Goal: Obtain resource: Download file/media

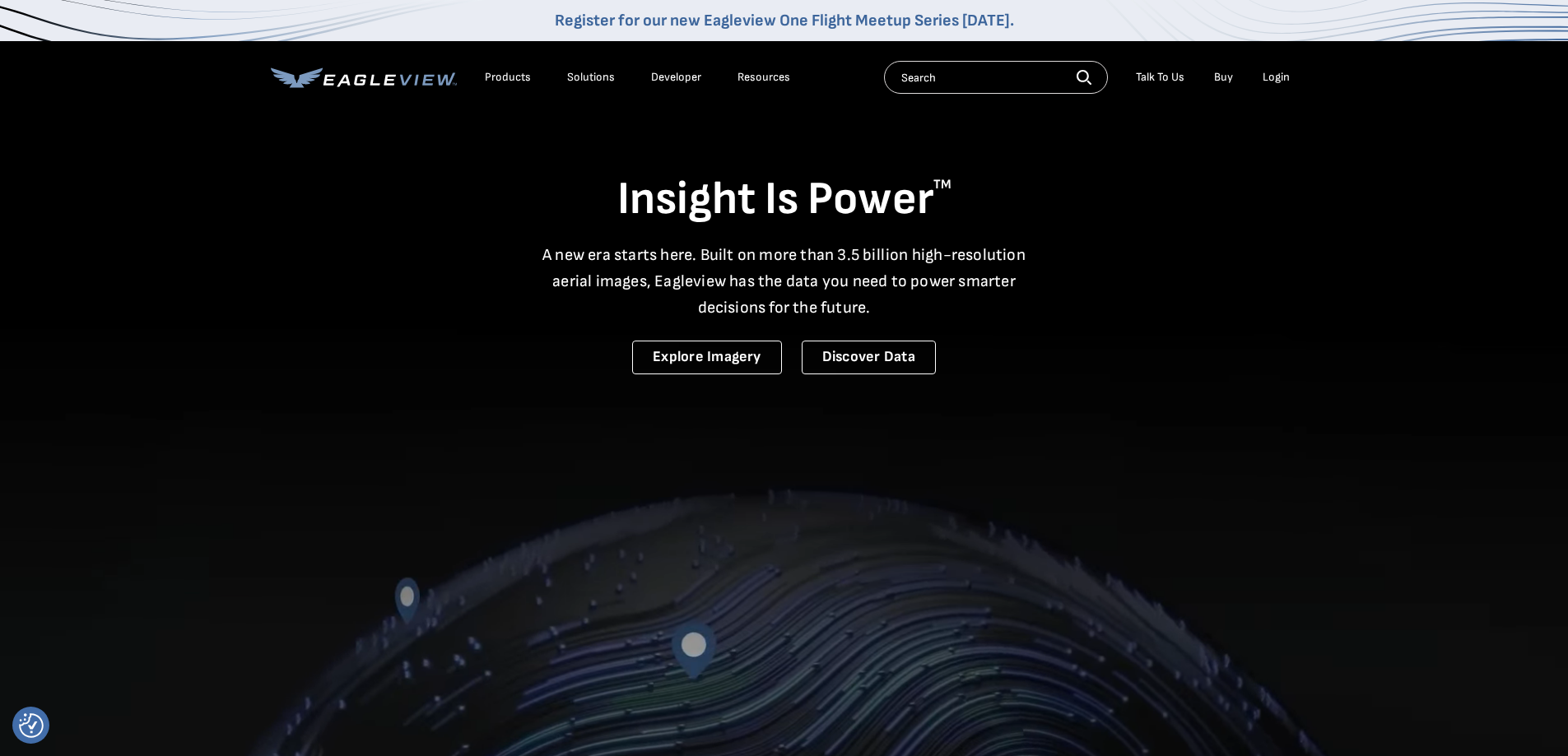
click at [1284, 84] on div "Login" at bounding box center [1276, 77] width 27 height 14
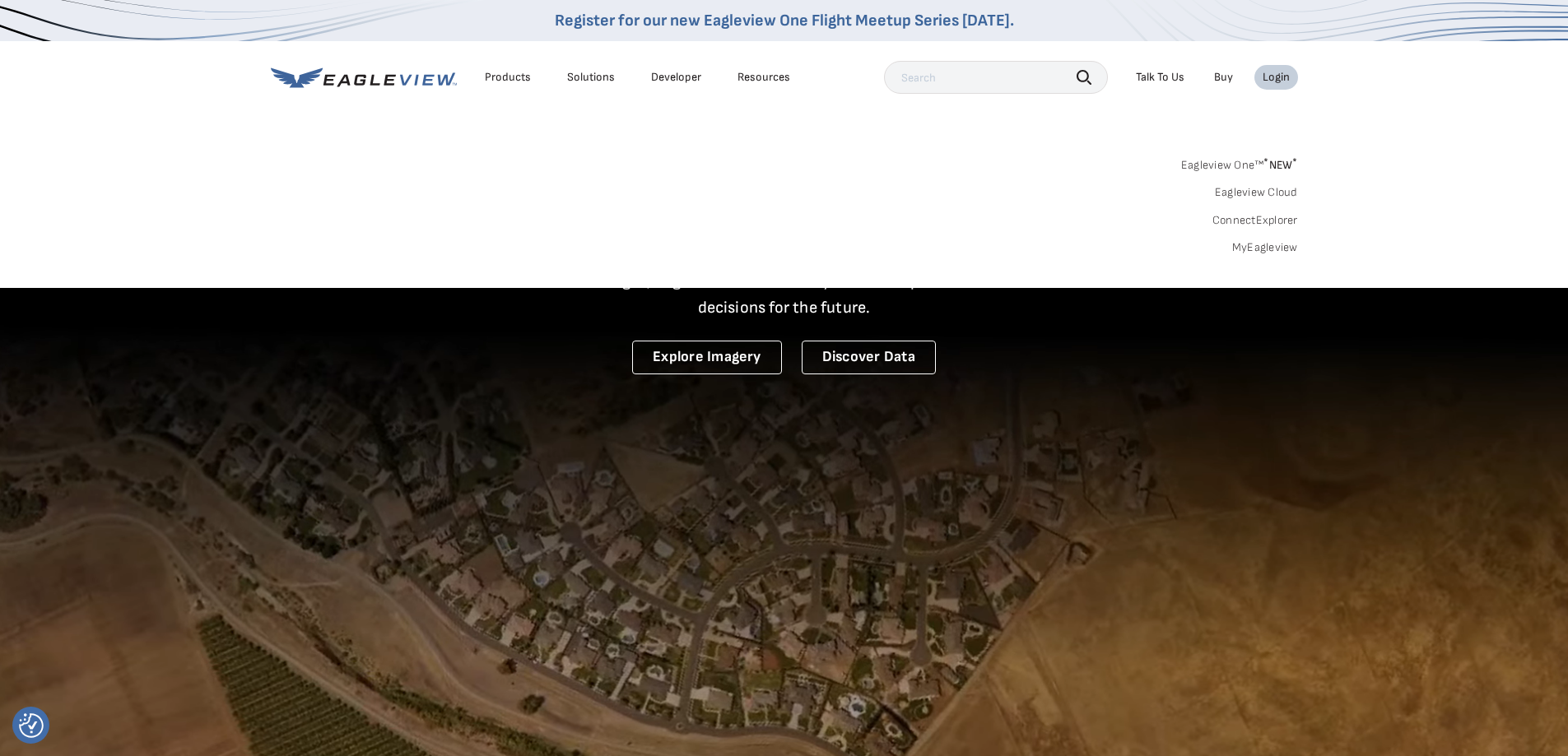
click at [1263, 248] on link "MyEagleview" at bounding box center [1265, 247] width 66 height 14
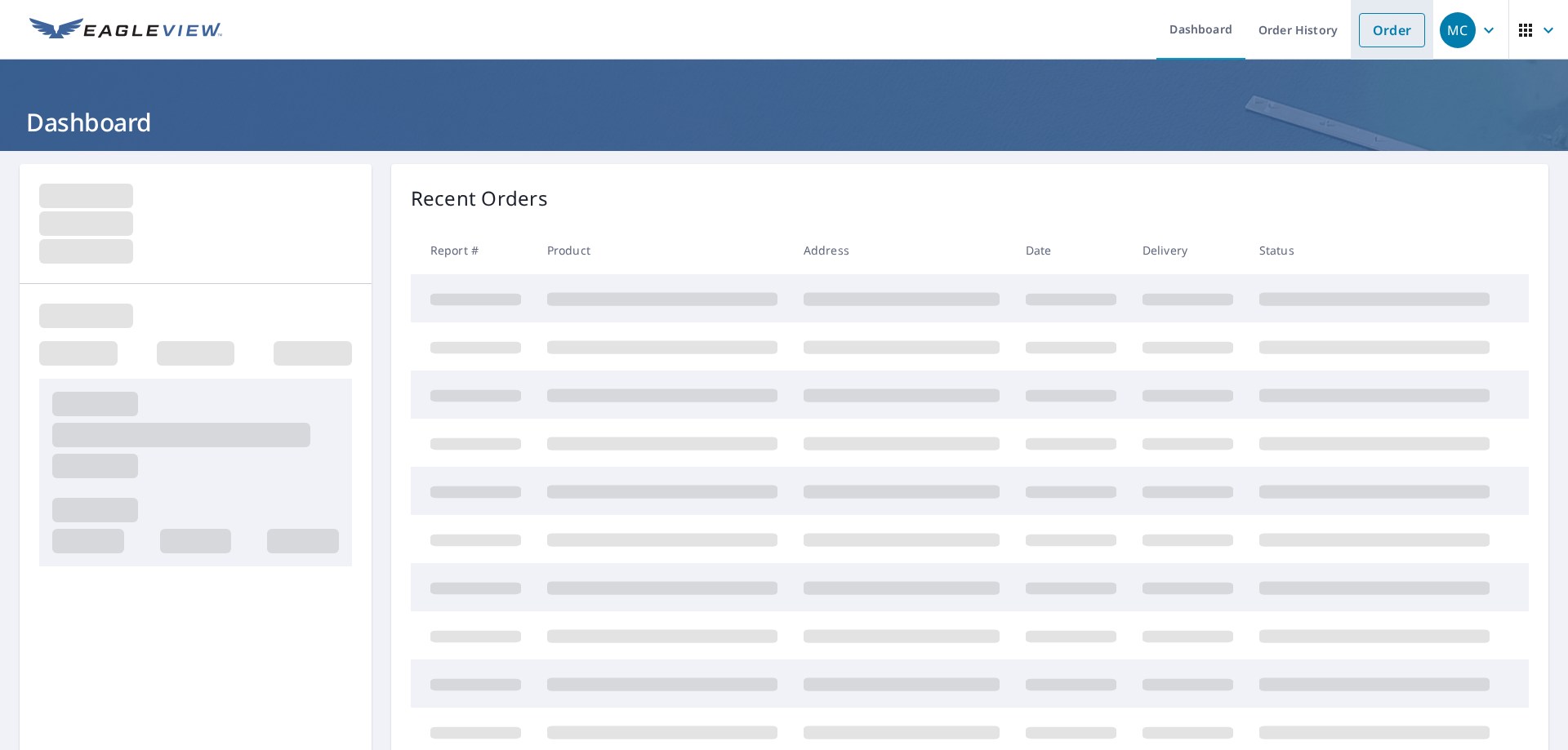
drag, startPoint x: 1375, startPoint y: 32, endPoint x: 1350, endPoint y: 34, distance: 25.1
click at [1375, 31] on link "Order" at bounding box center [1392, 31] width 66 height 34
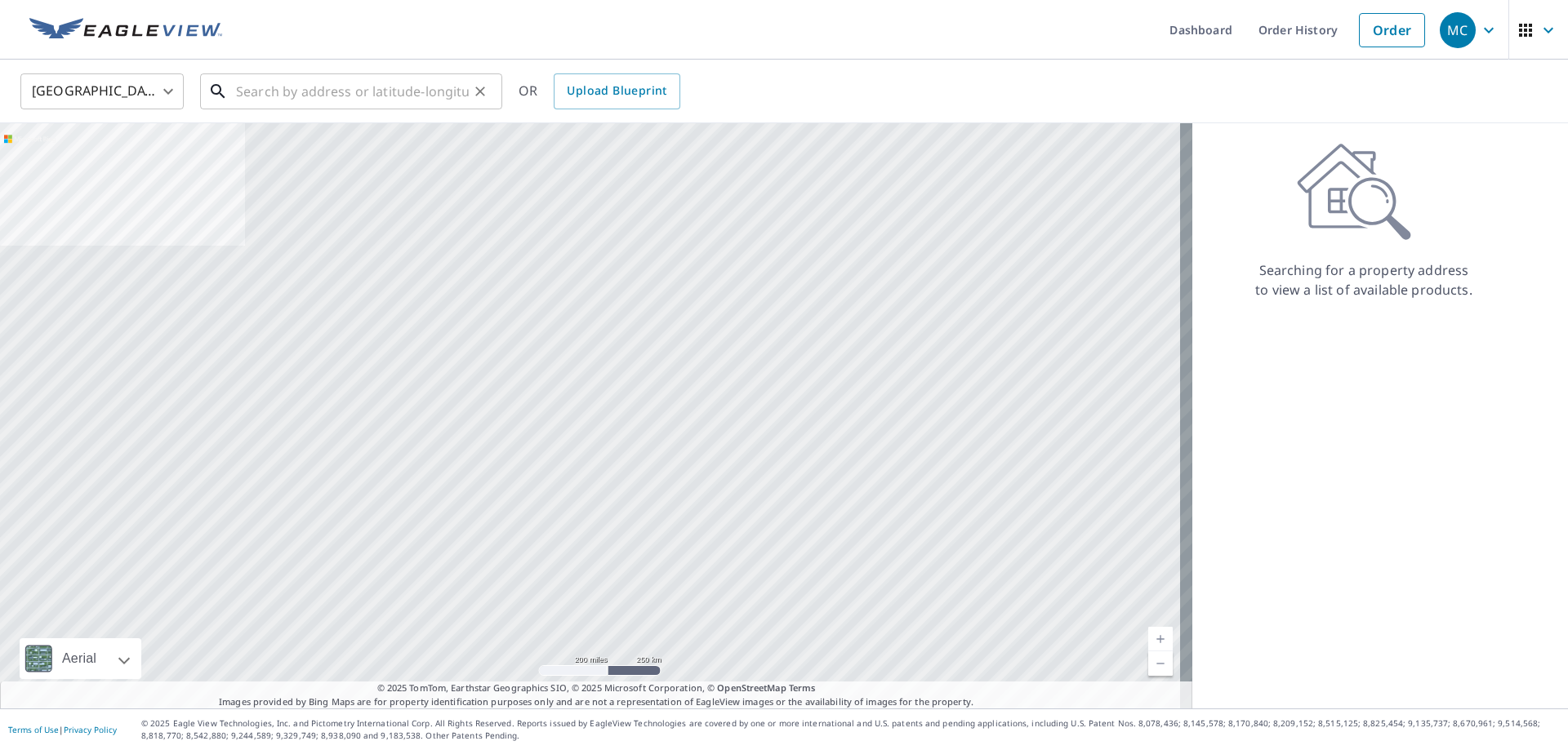
click at [298, 97] on input "text" at bounding box center [352, 91] width 233 height 46
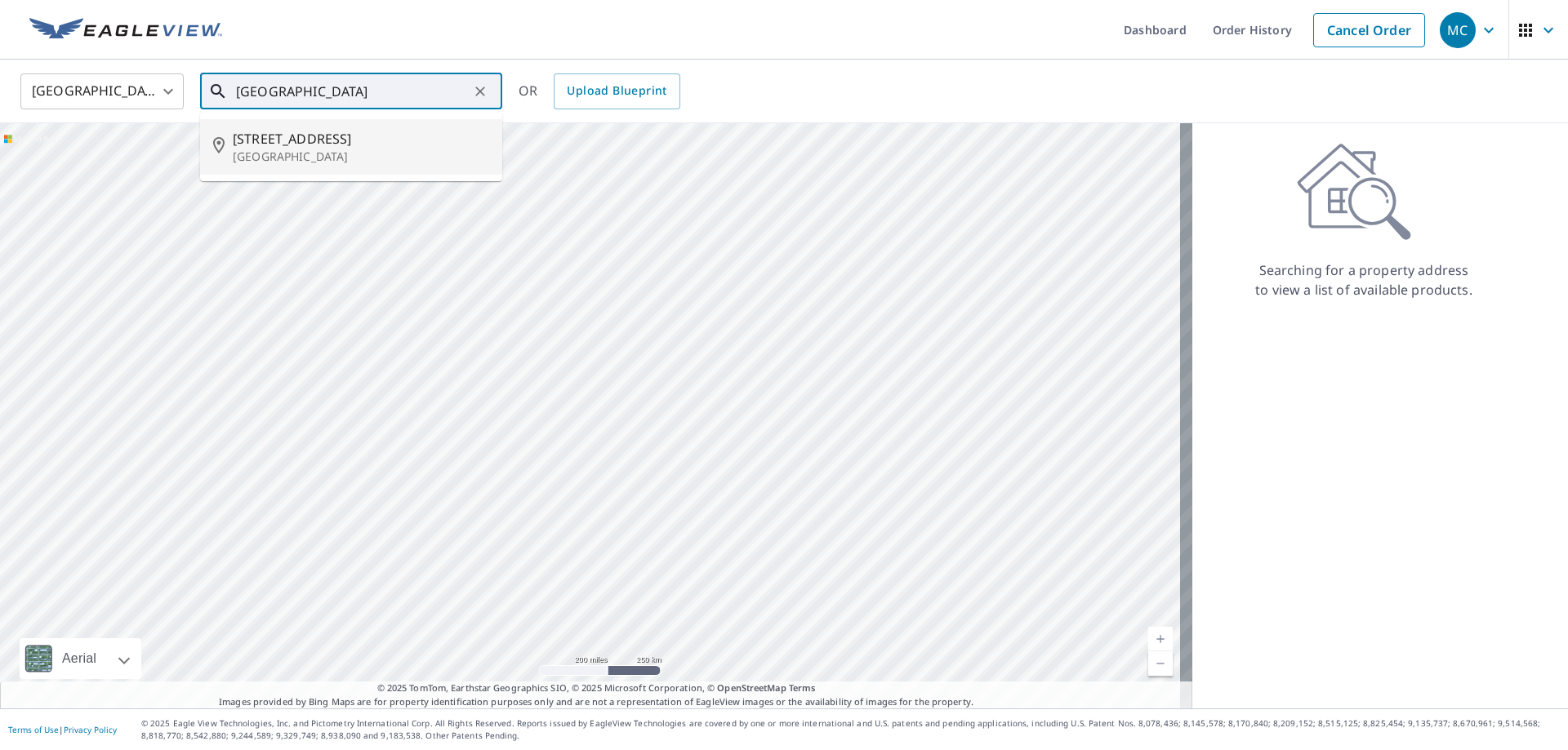
click at [285, 146] on span "9575 San Vittore St" at bounding box center [360, 139] width 256 height 20
type input "9575 San Vittore St Lake Worth, FL 33467"
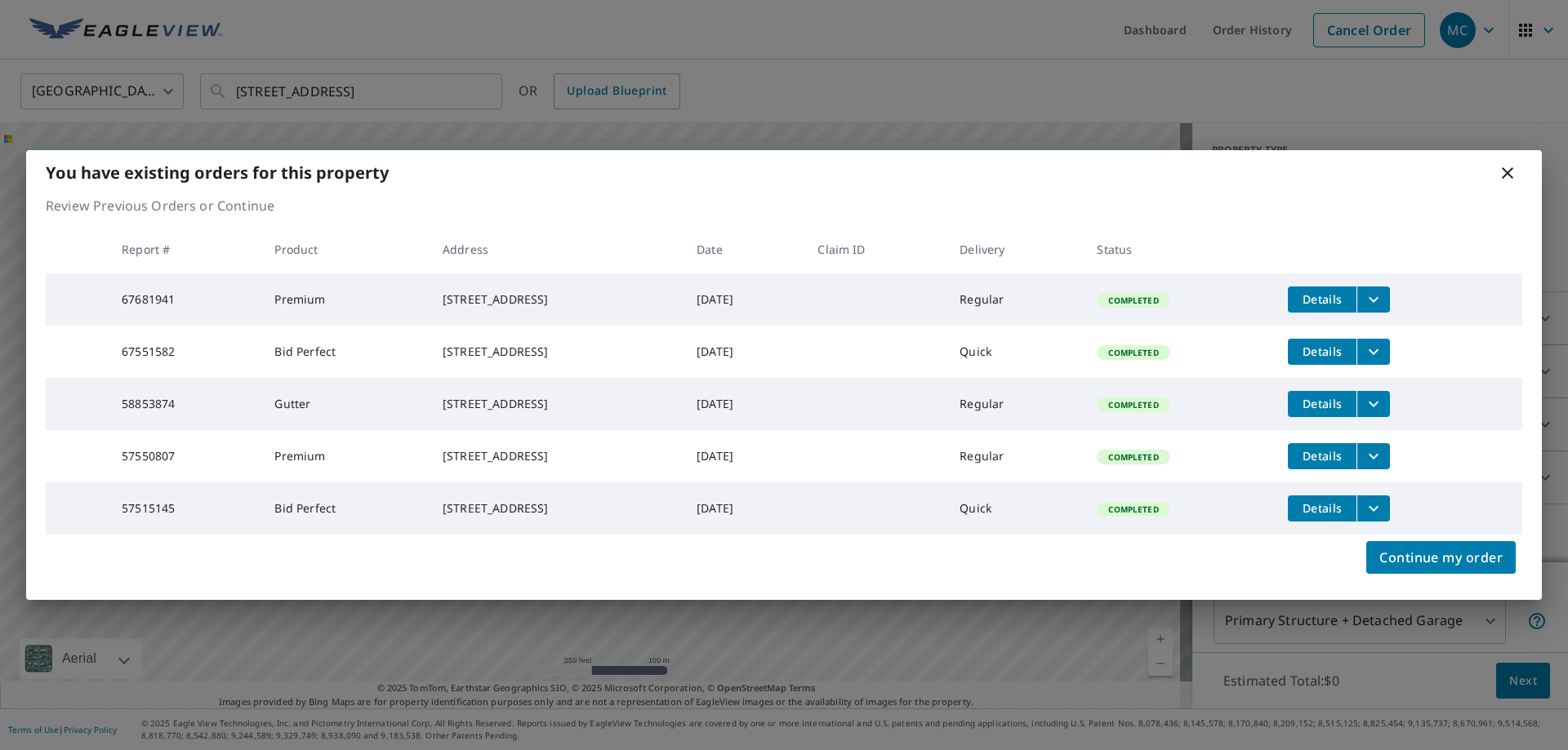
click at [1384, 290] on icon "filesDropdownBtn-67681941" at bounding box center [1374, 300] width 20 height 20
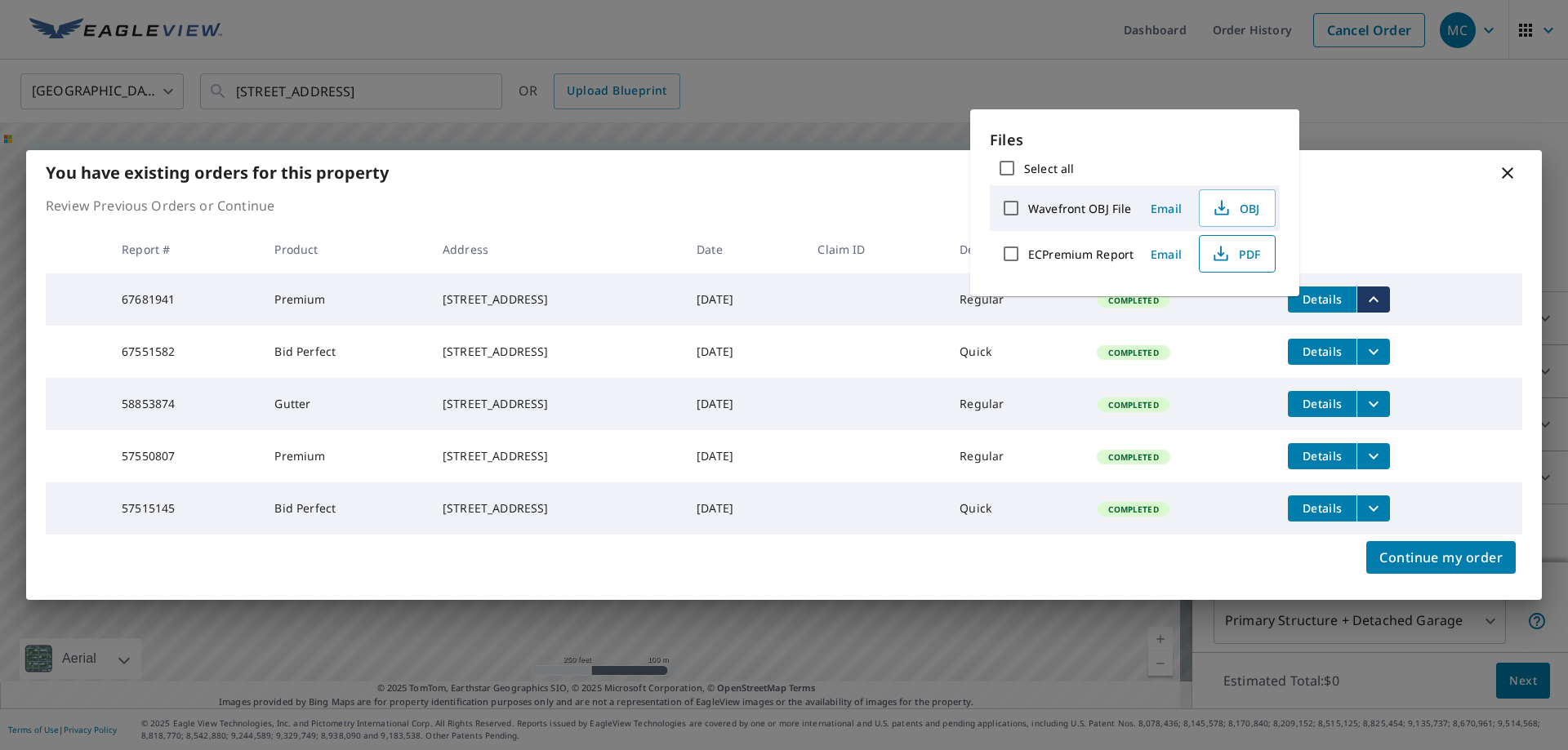
click at [1236, 255] on span "PDF" at bounding box center [1236, 254] width 52 height 20
